Goal: Book appointment/travel/reservation

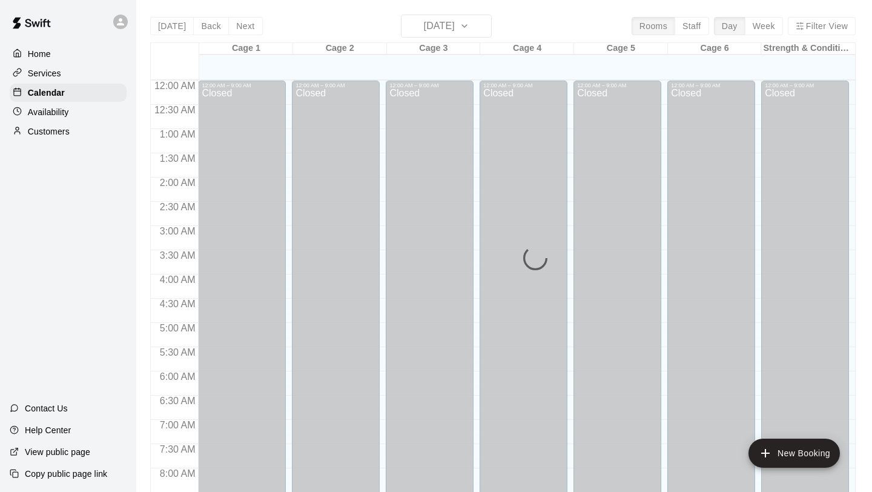
scroll to position [701, 0]
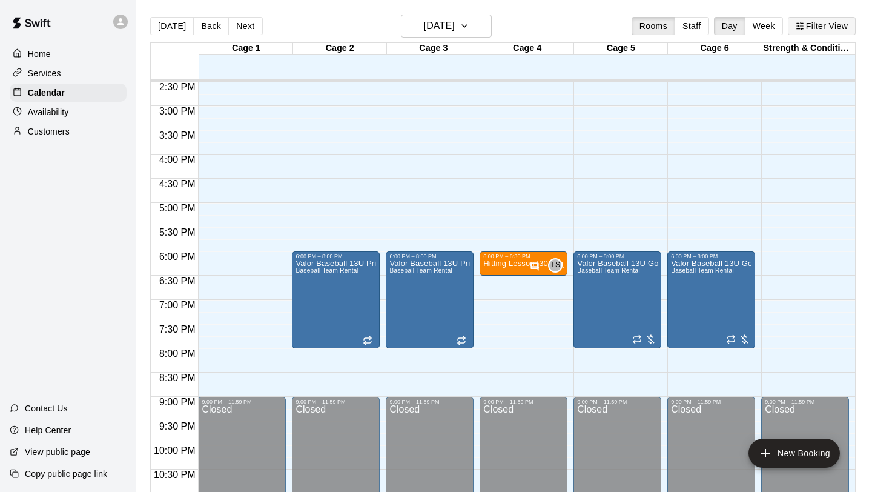
click at [803, 28] on icon "button" at bounding box center [799, 26] width 8 height 8
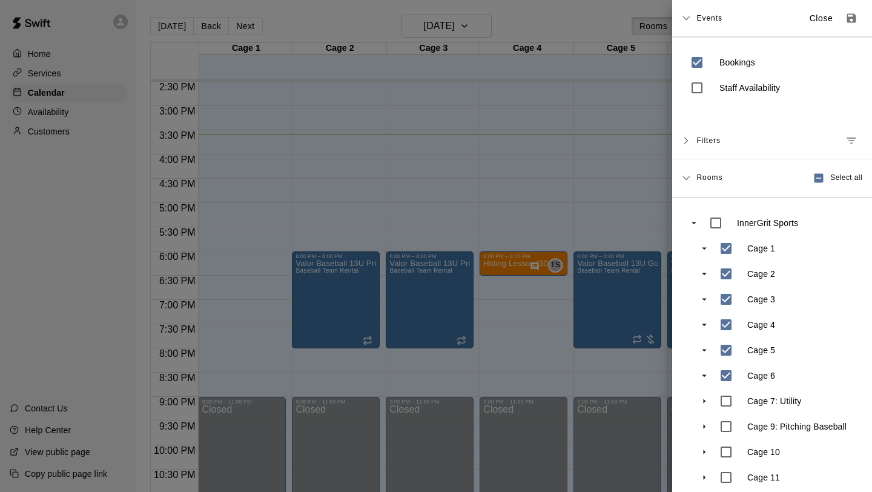
scroll to position [61, 0]
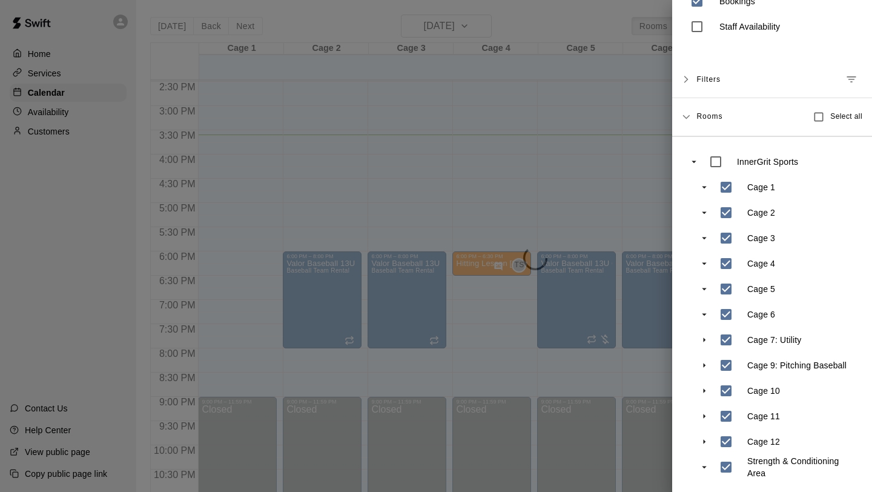
click at [635, 376] on div at bounding box center [436, 246] width 872 height 492
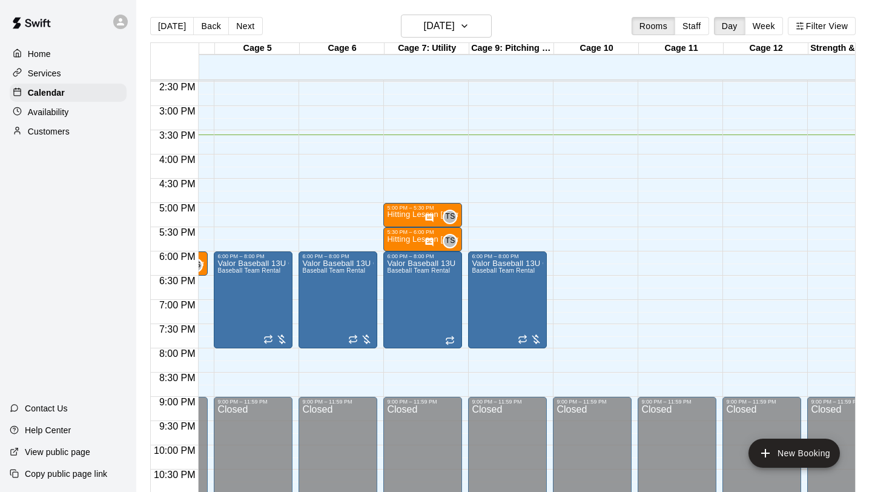
scroll to position [0, 333]
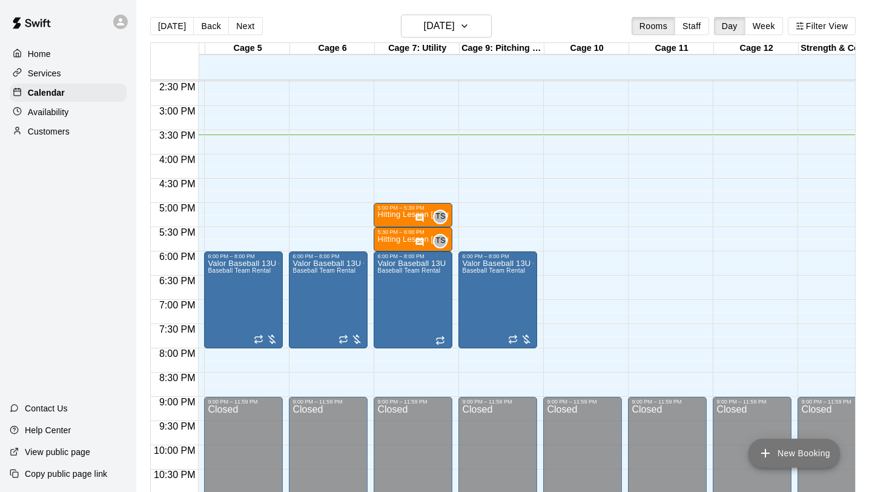
click at [770, 449] on icon "add" at bounding box center [765, 453] width 15 height 15
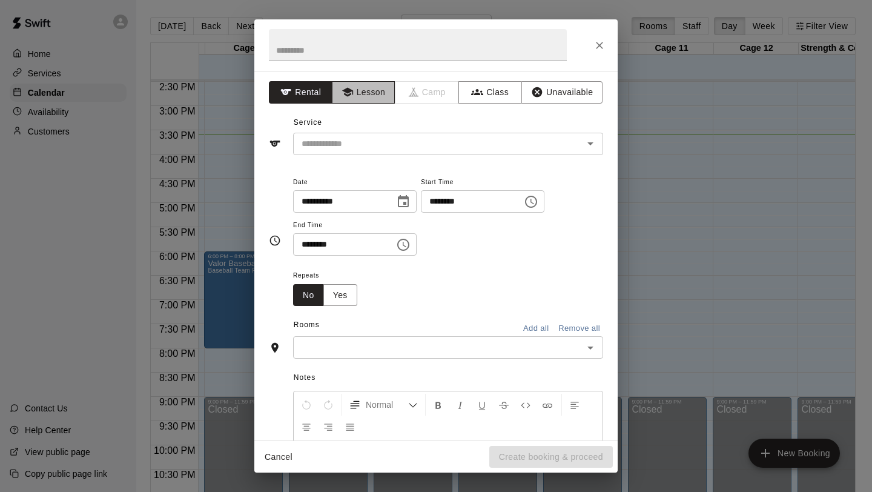
click at [364, 96] on button "Lesson" at bounding box center [364, 92] width 64 height 22
click at [341, 134] on div "​" at bounding box center [448, 144] width 310 height 22
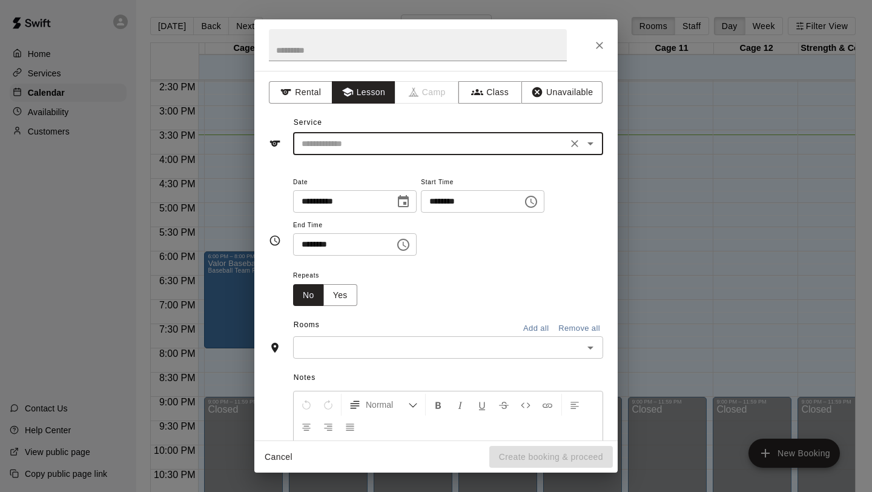
click at [462, 146] on input "text" at bounding box center [430, 143] width 267 height 15
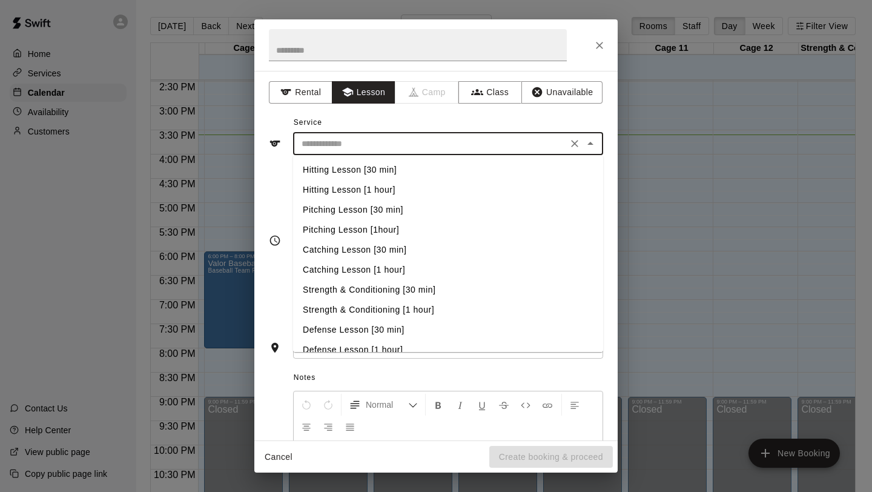
click at [403, 204] on li "Pitching Lesson [30 min]" at bounding box center [448, 210] width 310 height 20
type input "**********"
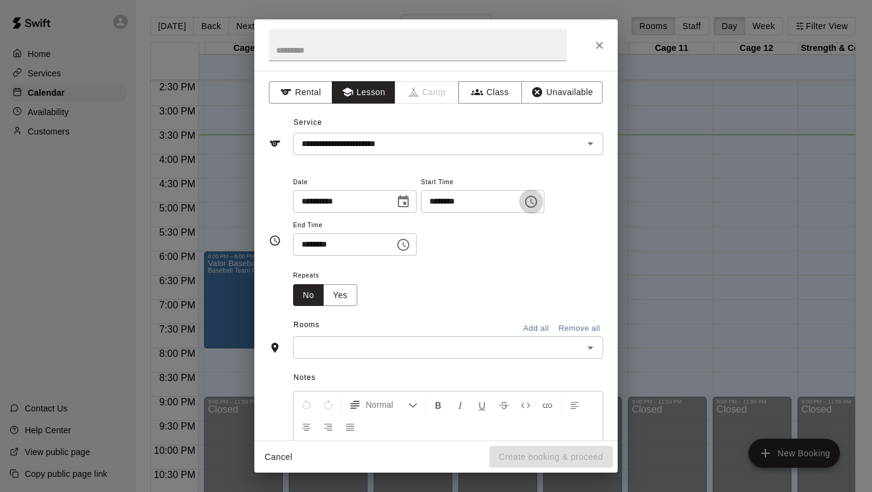
click at [538, 197] on icon "Choose time, selected time is 3:00 PM" at bounding box center [531, 201] width 15 height 15
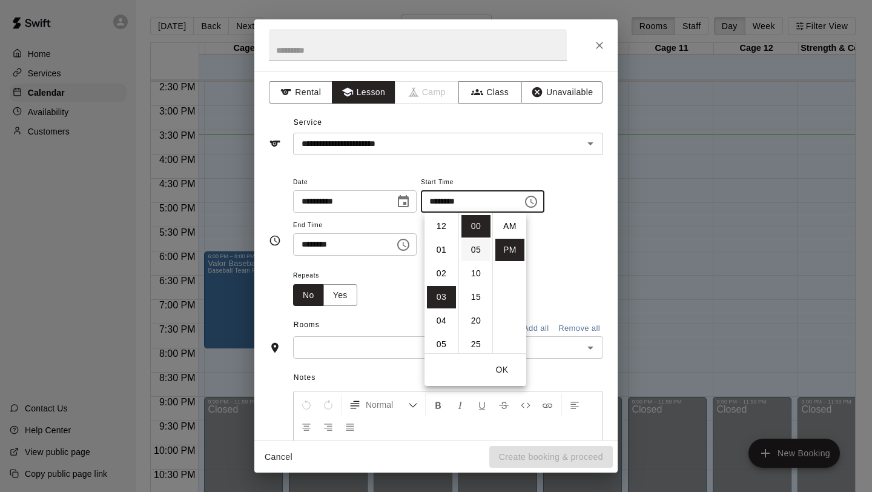
scroll to position [22, 0]
click at [444, 277] on li "05" at bounding box center [441, 273] width 29 height 22
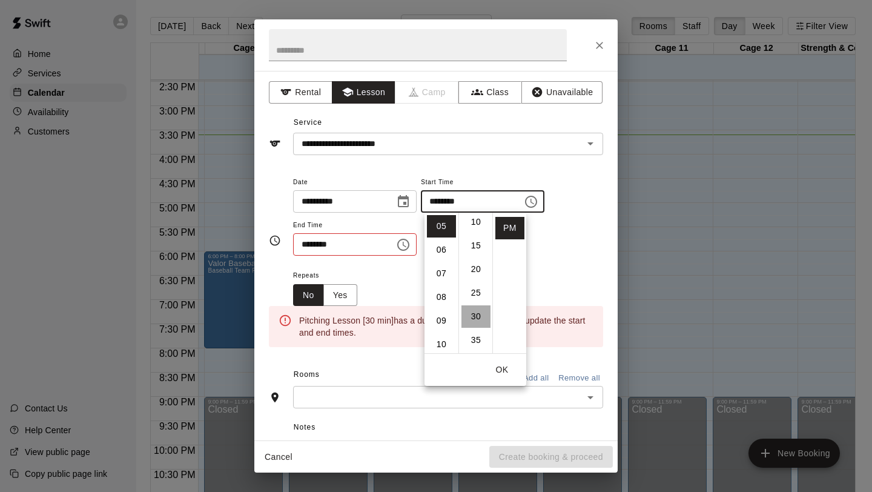
click at [474, 315] on li "30" at bounding box center [475, 316] width 29 height 22
type input "********"
click at [424, 292] on ul "12 01 02 03 04 05 06 07 08 09 10 11" at bounding box center [441, 282] width 34 height 140
click at [402, 248] on icon "Choose time, selected time is 3:30 PM" at bounding box center [403, 244] width 12 height 12
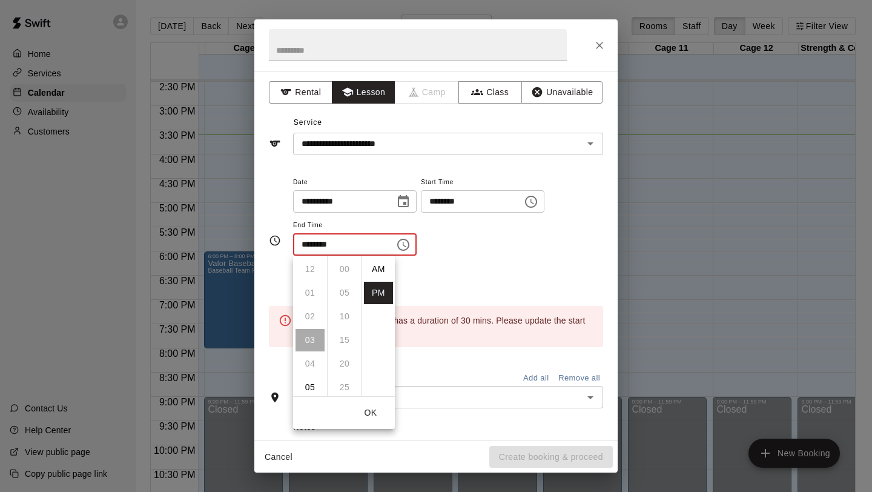
scroll to position [22, 0]
click at [308, 347] on li "06" at bounding box center [309, 340] width 29 height 22
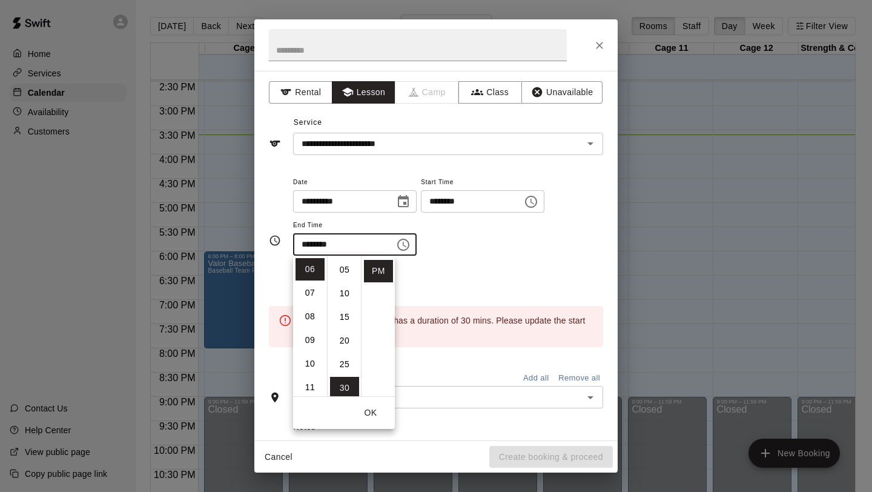
scroll to position [0, 0]
click at [348, 261] on li "00" at bounding box center [344, 269] width 29 height 22
type input "********"
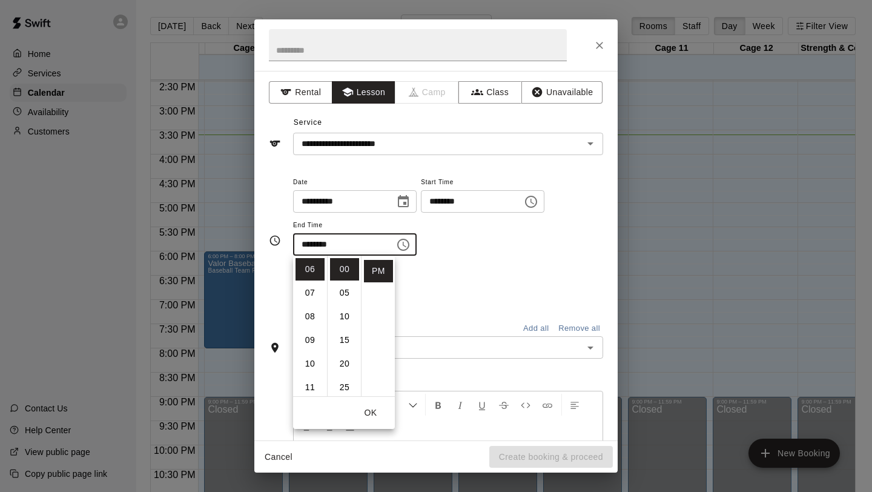
click at [426, 263] on div "**********" at bounding box center [448, 221] width 310 height 94
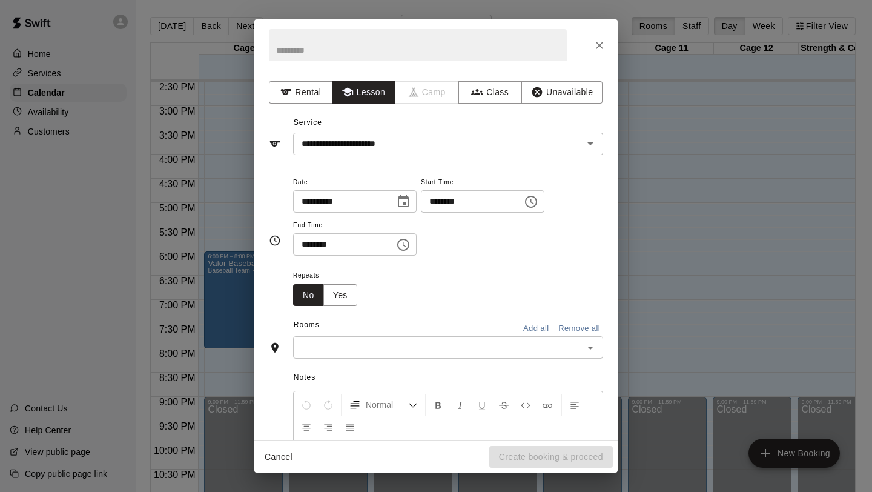
click at [343, 344] on input "text" at bounding box center [438, 347] width 283 height 15
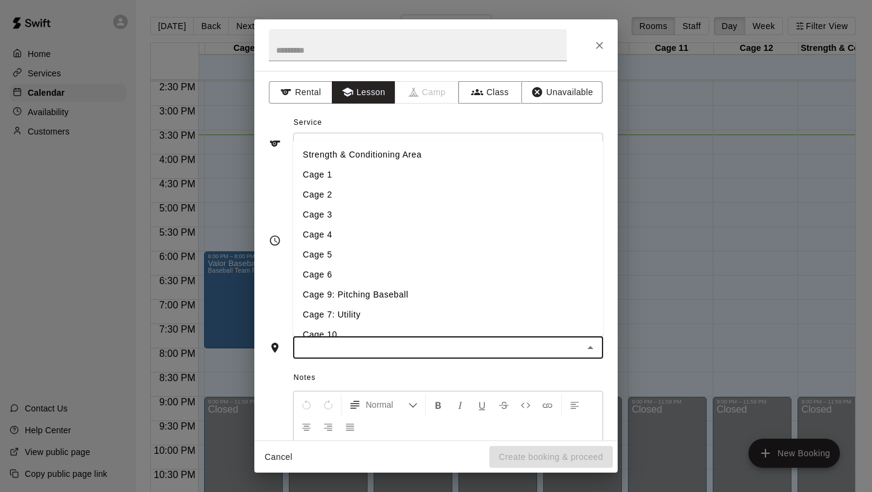
click at [344, 301] on li "Cage 9: Pitching Baseball" at bounding box center [448, 295] width 310 height 20
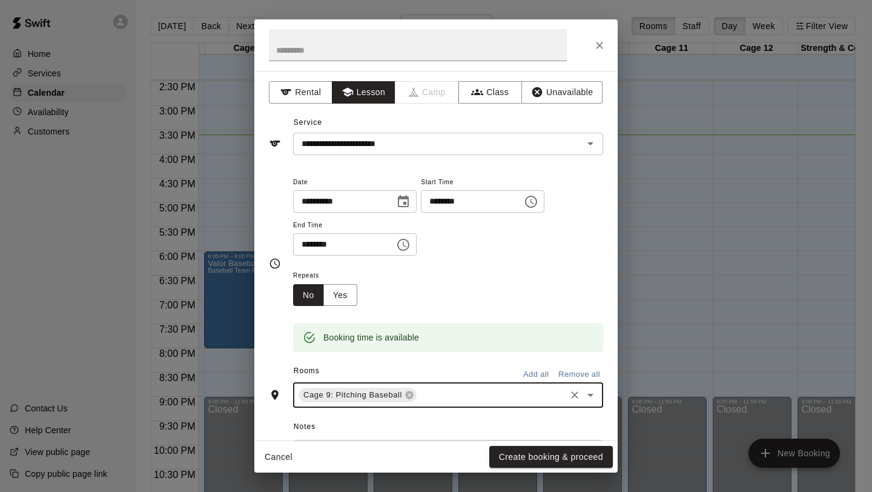
scroll to position [163, 0]
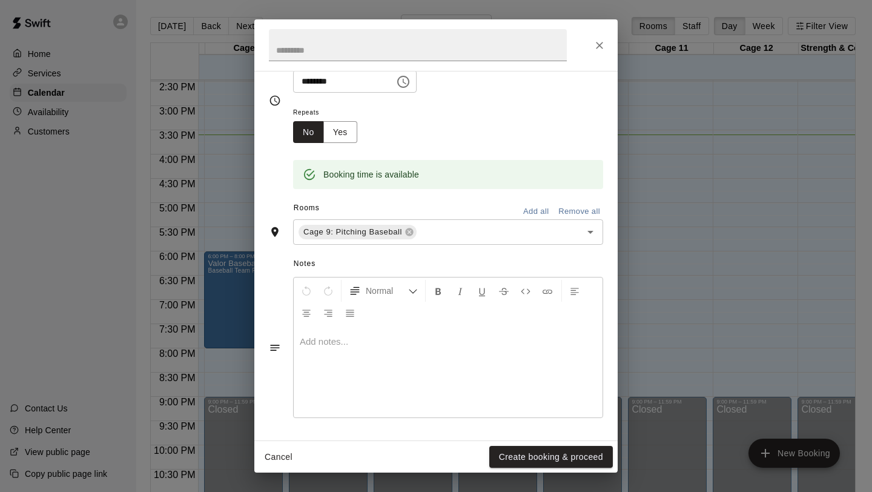
click at [349, 366] on div at bounding box center [448, 371] width 309 height 91
click at [501, 448] on button "Create booking & proceed" at bounding box center [550, 457] width 123 height 22
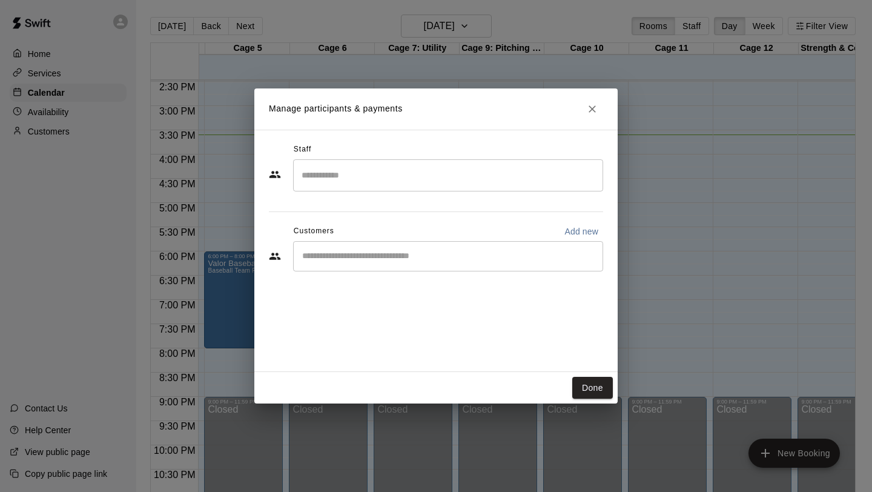
click at [356, 185] on input "Search staff" at bounding box center [447, 175] width 299 height 21
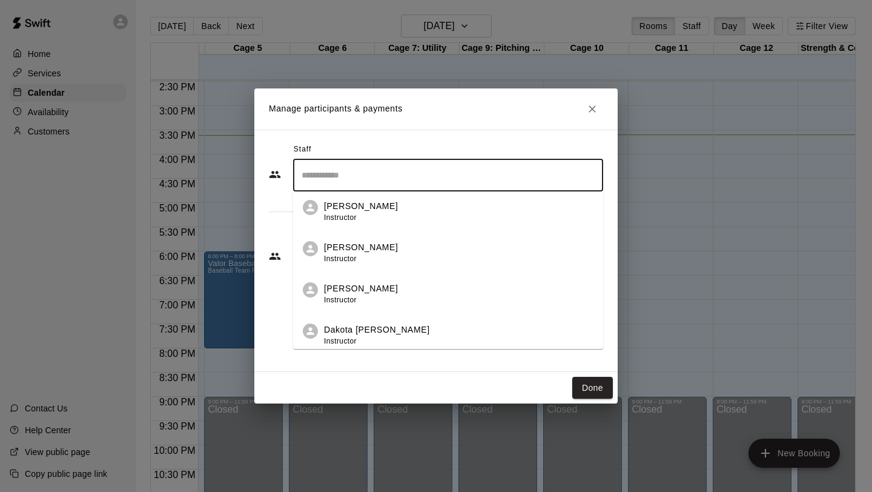
scroll to position [252, 0]
click at [342, 333] on div "Dakota [PERSON_NAME] Instructor" at bounding box center [377, 334] width 106 height 24
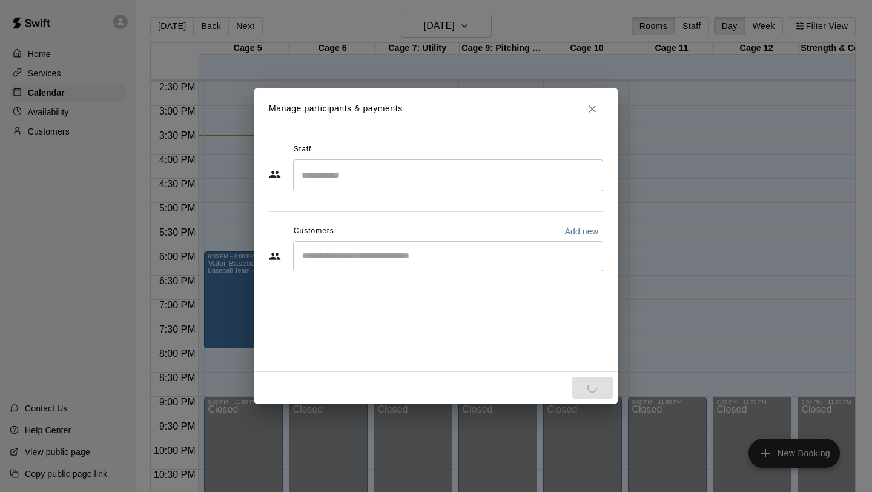
click at [337, 358] on div "Staff ​ Customers Add new ​" at bounding box center [435, 251] width 363 height 242
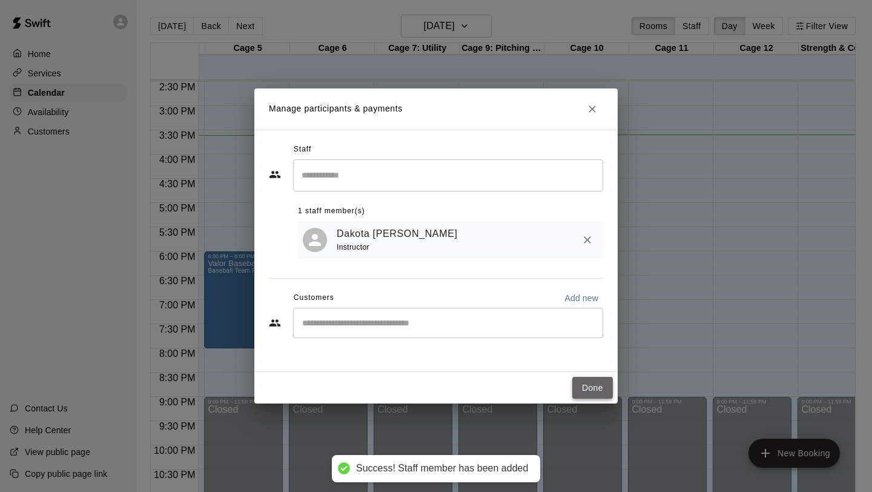
click at [603, 390] on button "Done" at bounding box center [592, 388] width 41 height 22
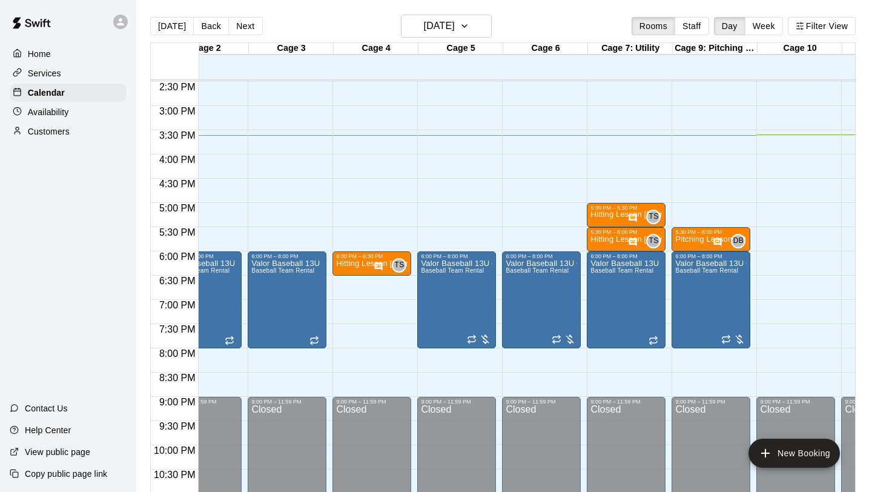
scroll to position [0, 0]
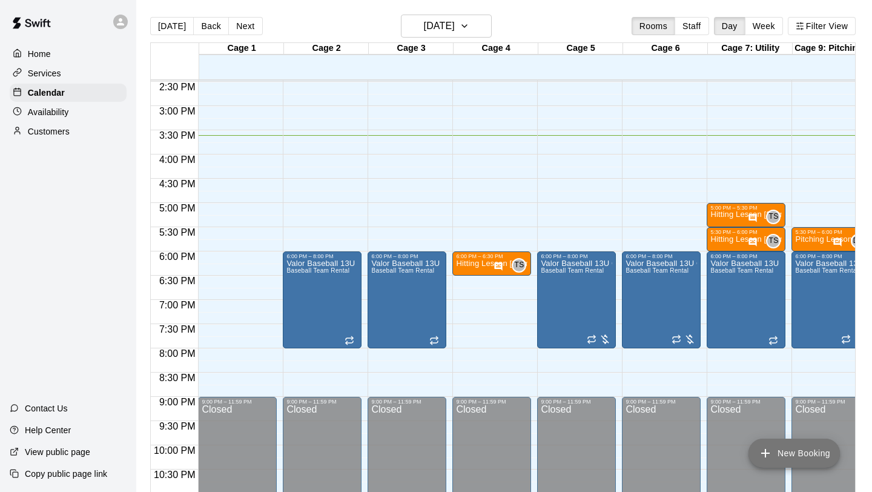
click at [780, 454] on button "New Booking" at bounding box center [793, 452] width 91 height 29
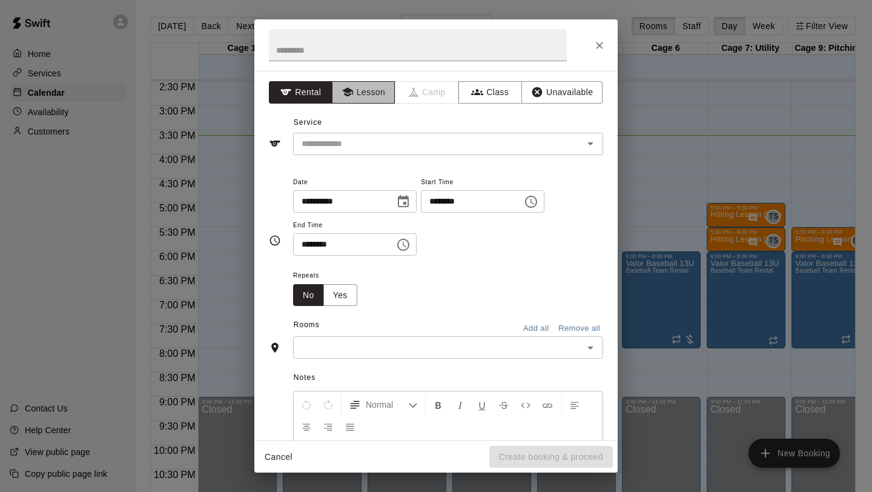
click at [354, 95] on button "Lesson" at bounding box center [364, 92] width 64 height 22
click at [347, 128] on div "Service ​" at bounding box center [436, 134] width 334 height 42
click at [340, 146] on input "text" at bounding box center [430, 143] width 267 height 15
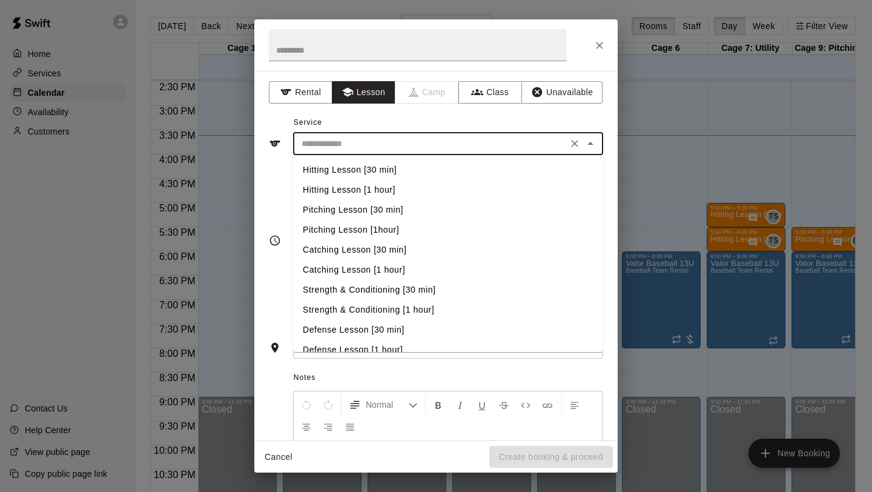
click at [342, 169] on li "Hitting Lesson [30 min]" at bounding box center [448, 170] width 310 height 20
type input "**********"
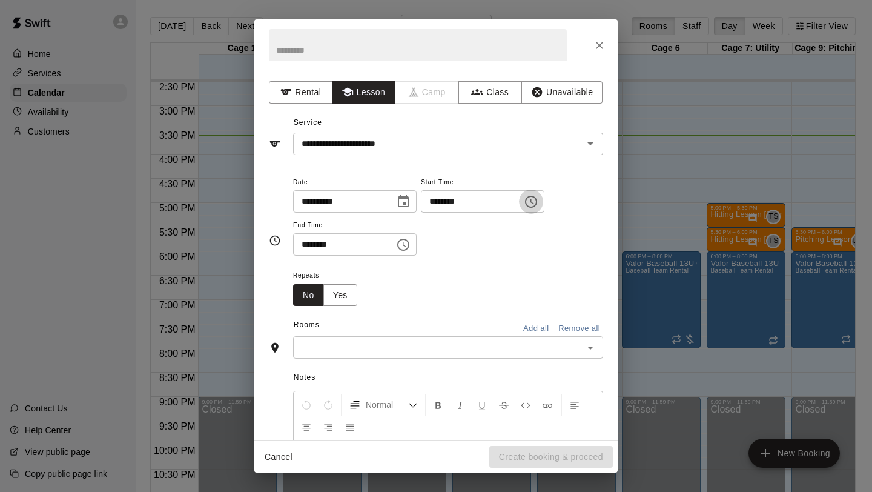
click at [536, 199] on icon "Choose time, selected time is 3:00 PM" at bounding box center [531, 201] width 15 height 15
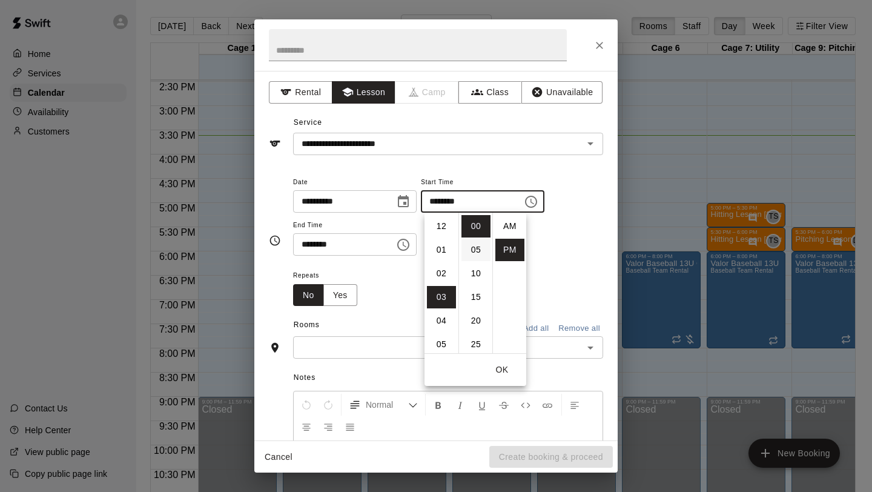
scroll to position [22, 0]
click at [437, 298] on li "06" at bounding box center [441, 297] width 29 height 22
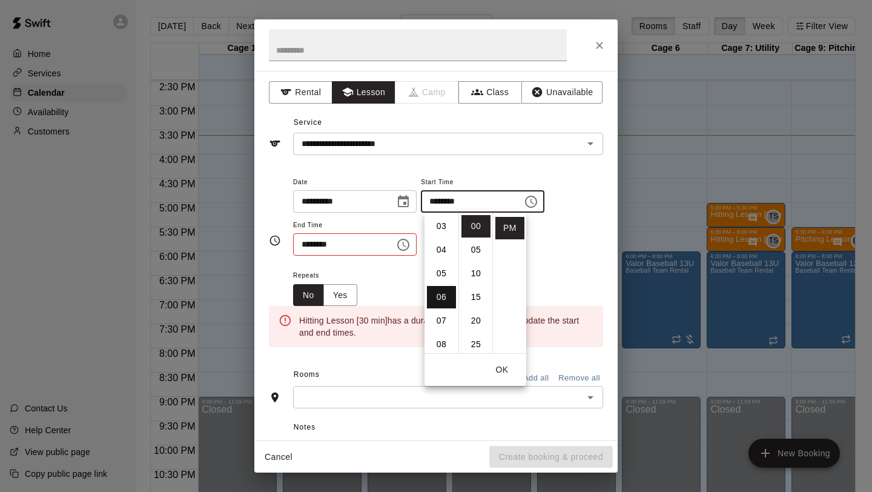
type input "********"
click at [410, 245] on icon "Choose time, selected time is 3:30 PM" at bounding box center [403, 244] width 15 height 15
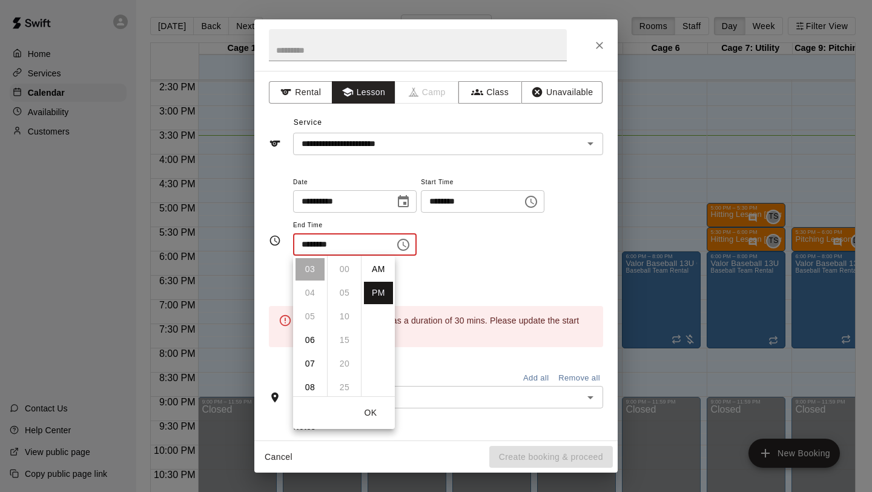
scroll to position [22, 0]
click at [313, 337] on li "06" at bounding box center [309, 340] width 29 height 22
type input "********"
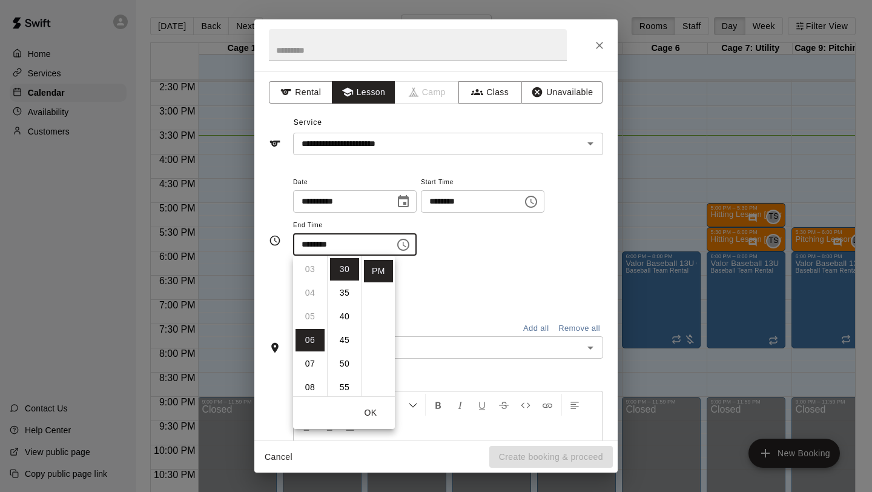
scroll to position [142, 0]
click at [431, 275] on div "Repeats No Yes" at bounding box center [448, 287] width 310 height 38
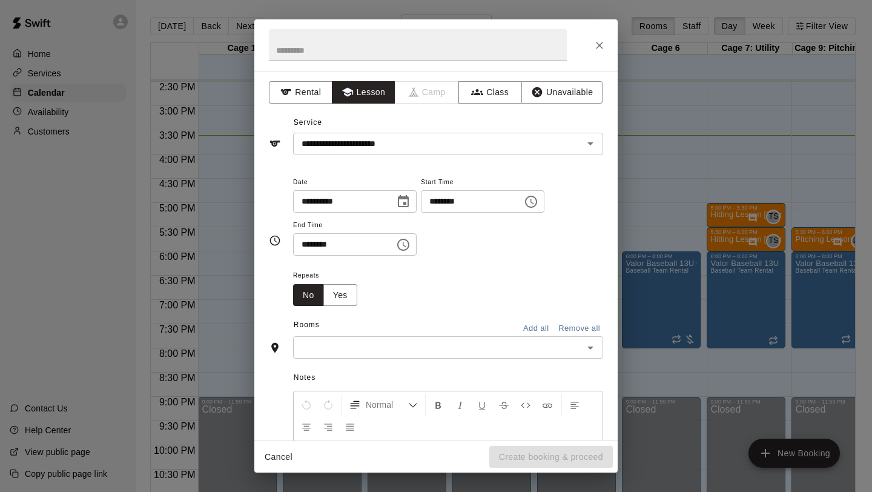
click at [357, 340] on input "text" at bounding box center [438, 347] width 283 height 15
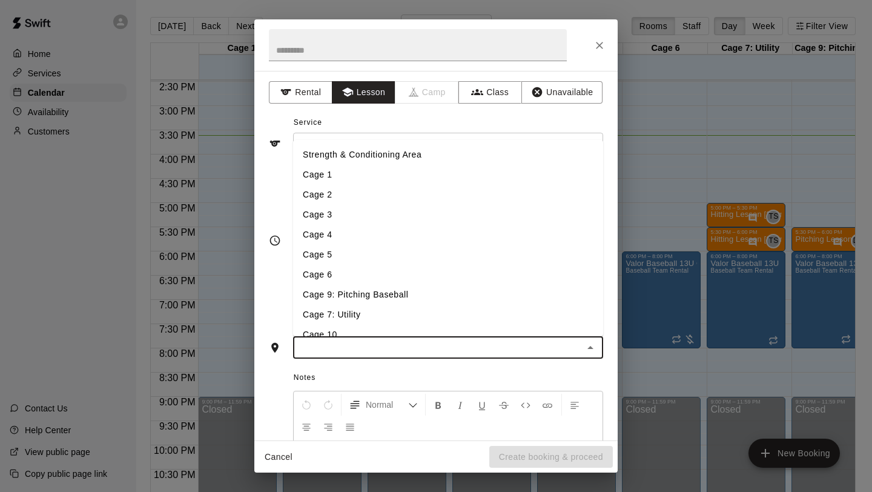
click at [360, 185] on li "Cage 2" at bounding box center [448, 195] width 310 height 20
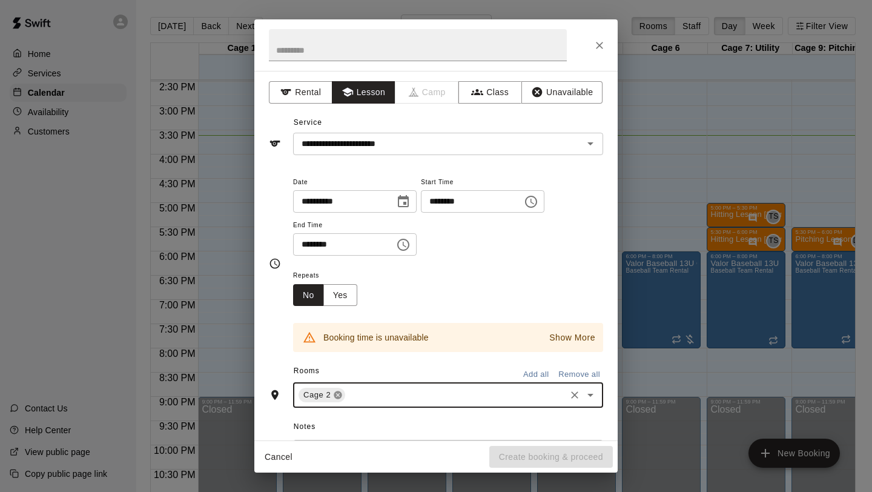
click at [335, 390] on icon at bounding box center [338, 395] width 10 height 10
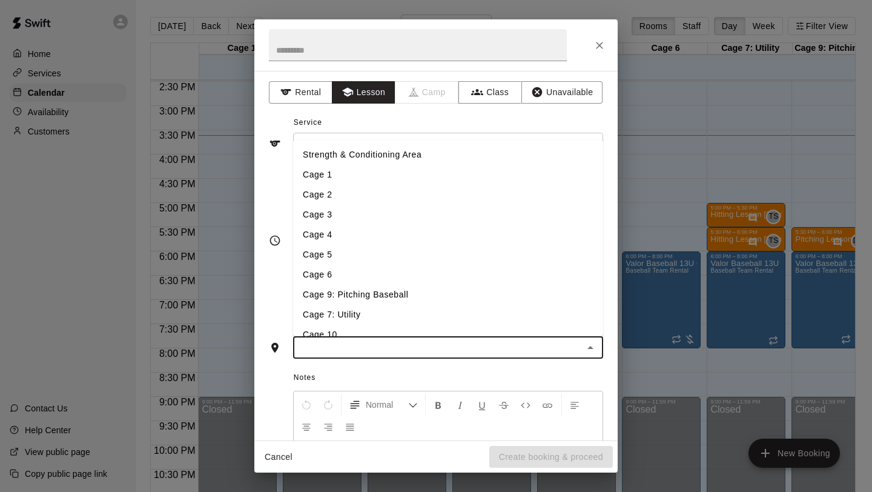
click at [341, 349] on input "text" at bounding box center [438, 347] width 283 height 15
click at [337, 175] on li "Cage 1" at bounding box center [448, 175] width 310 height 20
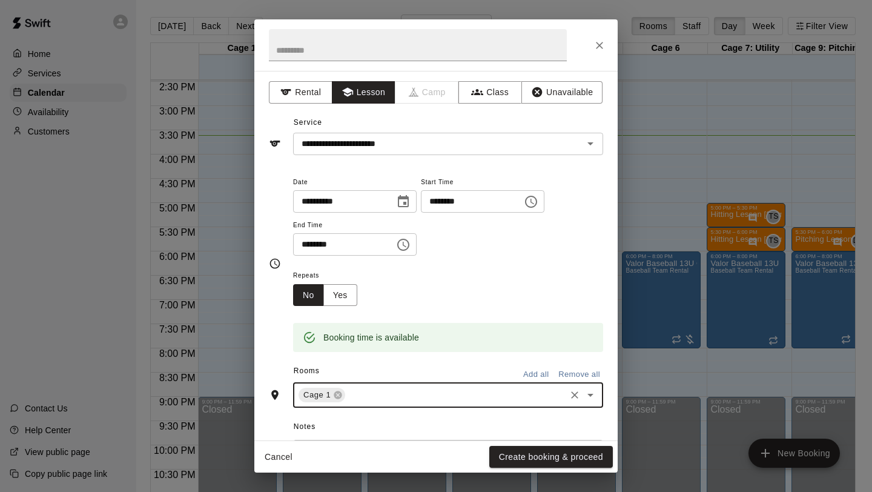
scroll to position [163, 0]
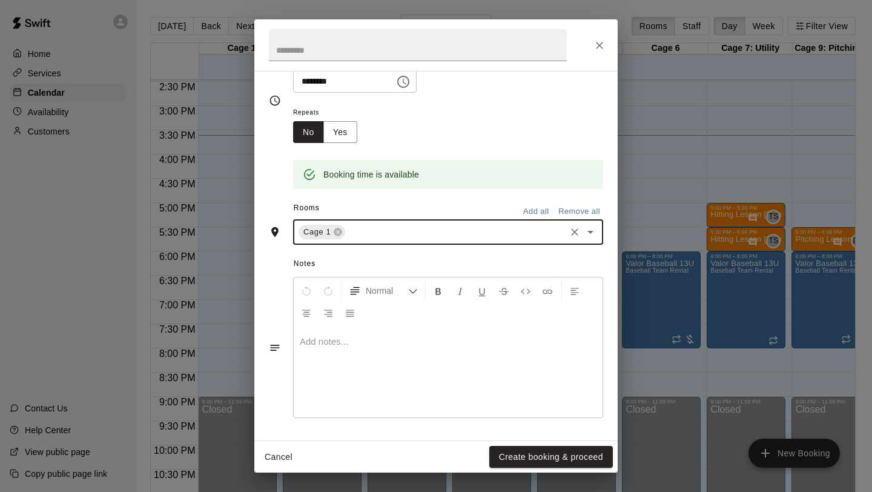
click at [338, 354] on div at bounding box center [448, 371] width 309 height 91
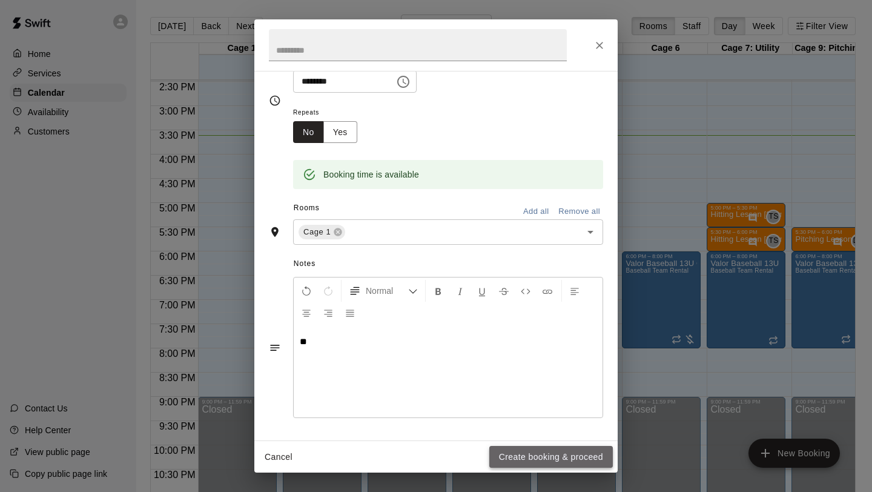
click at [515, 449] on button "Create booking & proceed" at bounding box center [550, 457] width 123 height 22
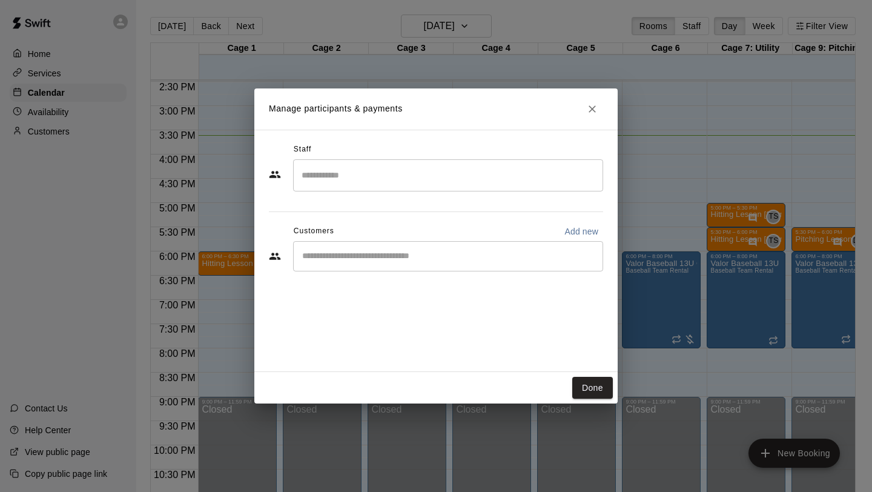
click at [367, 175] on input "Search staff" at bounding box center [447, 175] width 299 height 21
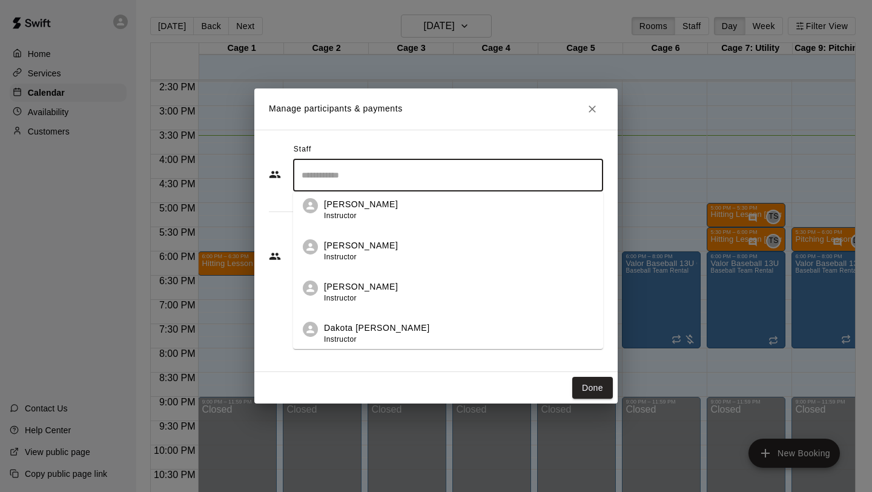
scroll to position [260, 0]
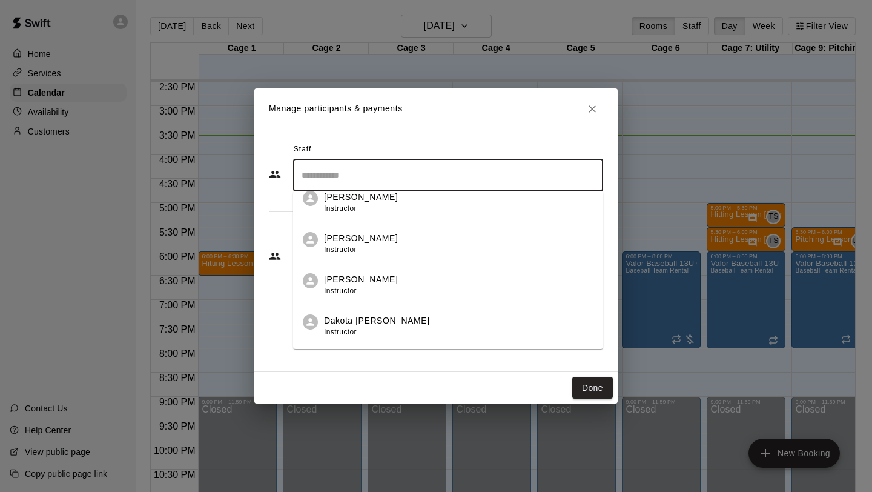
click at [346, 320] on p "Dakota [PERSON_NAME]" at bounding box center [377, 320] width 106 height 13
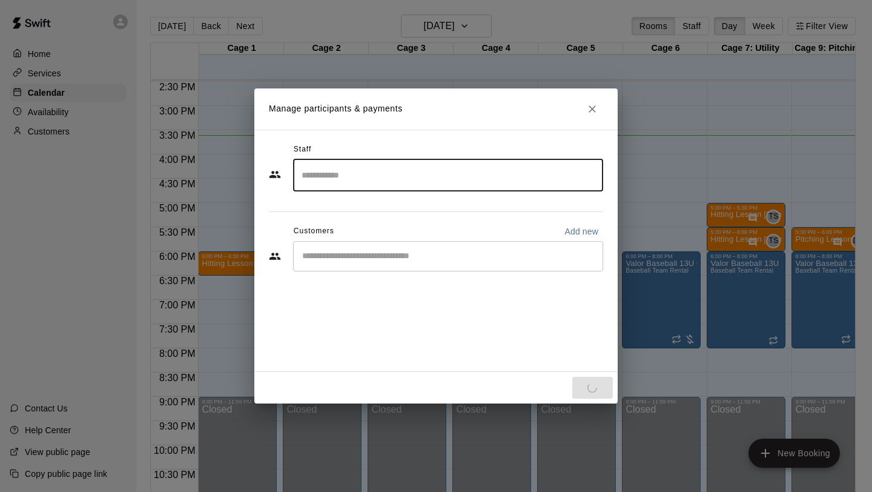
click at [350, 350] on div "Staff ​ Customers Add new ​" at bounding box center [435, 251] width 363 height 242
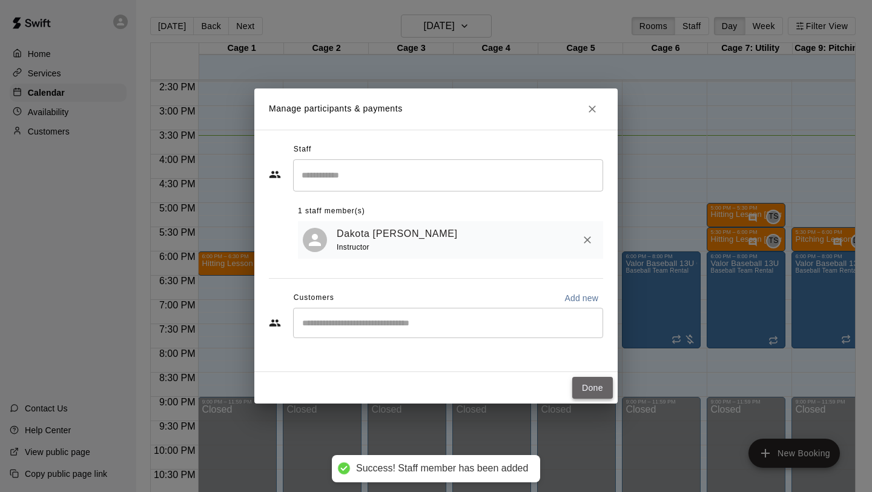
click at [582, 391] on button "Done" at bounding box center [592, 388] width 41 height 22
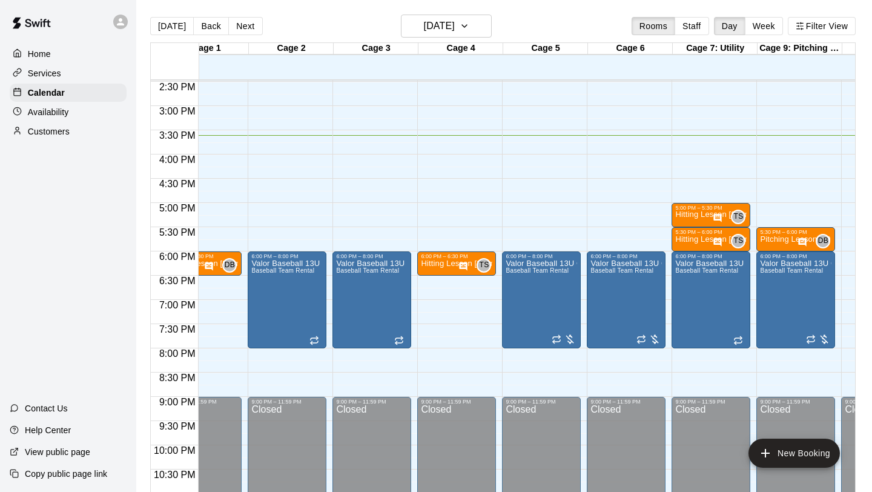
scroll to position [0, 0]
